Goal: Check status: Check status

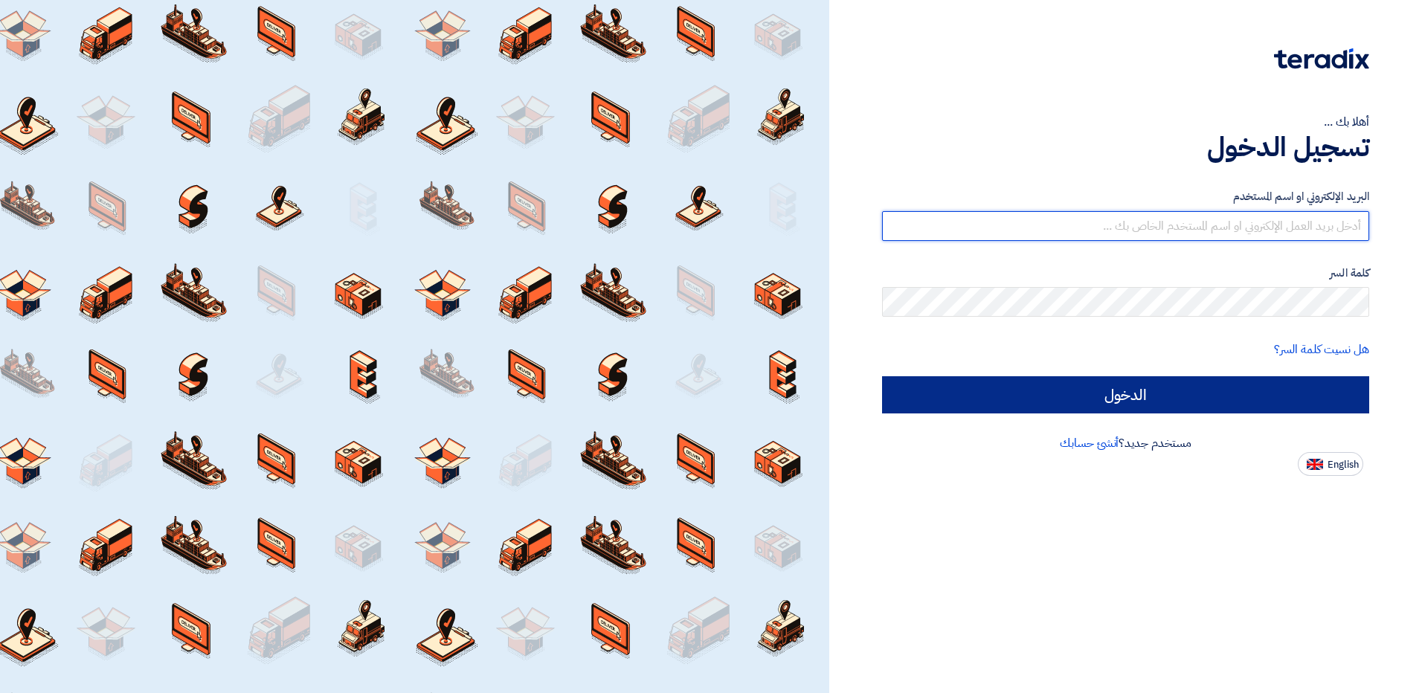
type input "[EMAIL_ADDRESS][DOMAIN_NAME]"
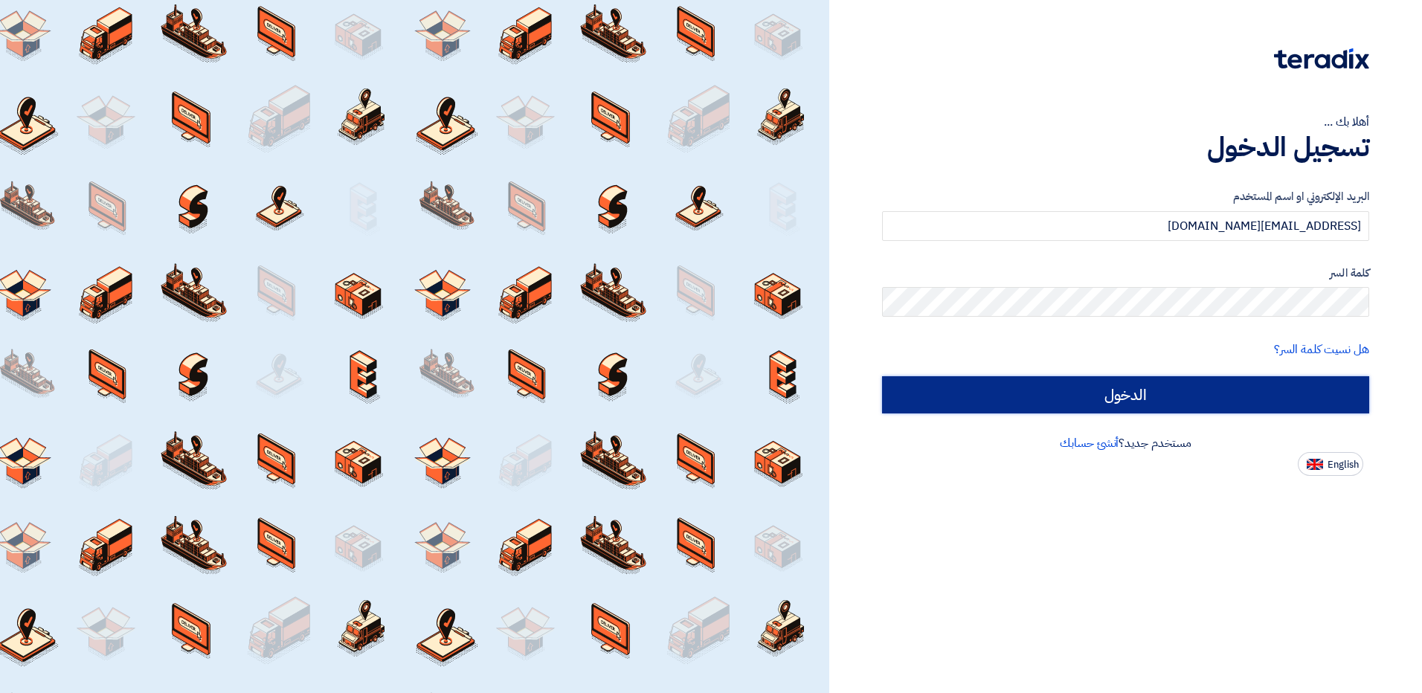
click at [1075, 399] on input "الدخول" at bounding box center [1125, 394] width 487 height 37
type input "Sign in"
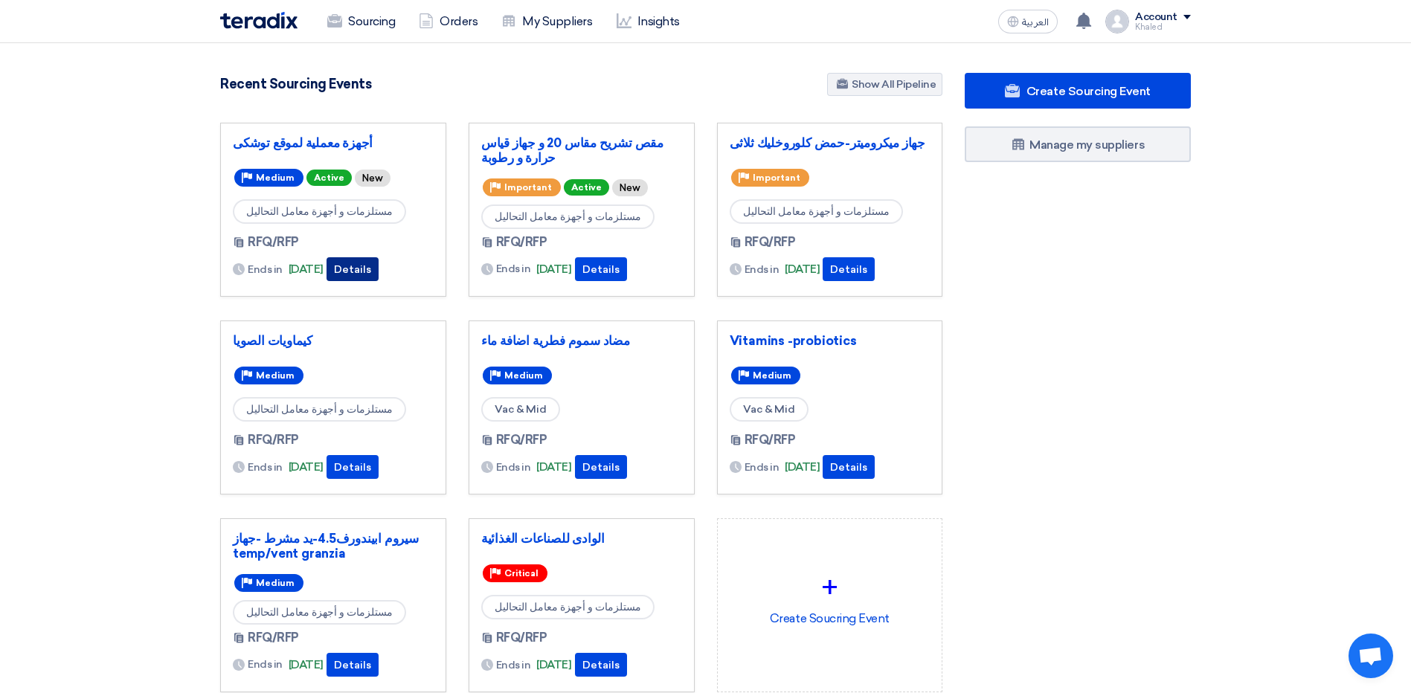
click at [367, 269] on button "Details" at bounding box center [353, 269] width 52 height 24
